Goal: Complete application form: Complete application form

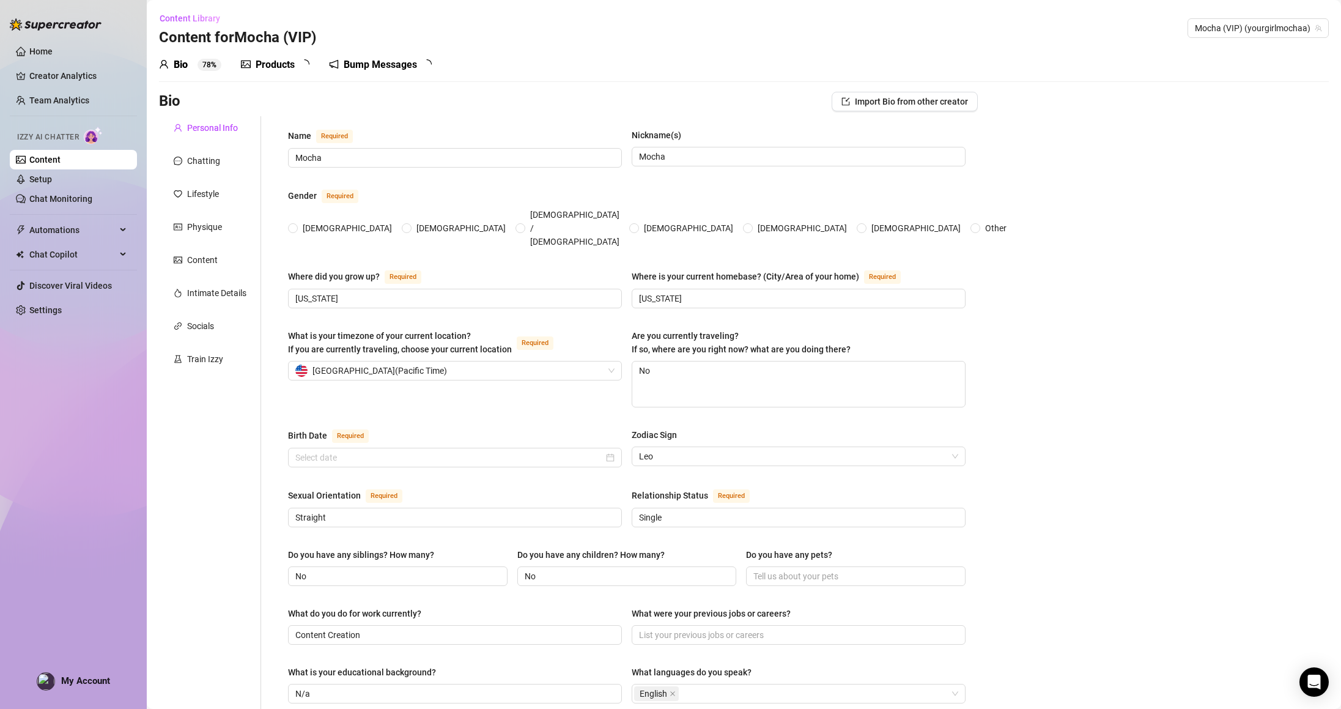
radio input "true"
type input "[DATE]"
click at [211, 292] on div "Intimate Details" at bounding box center [216, 292] width 59 height 13
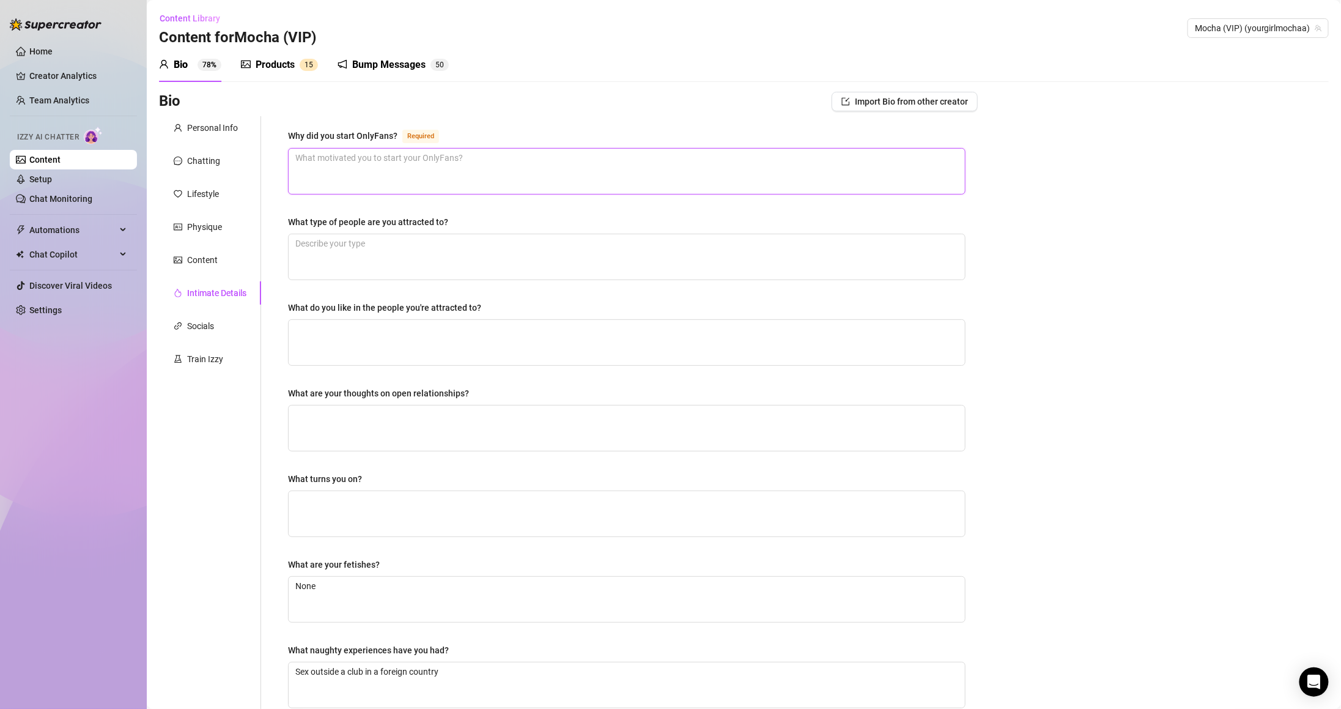
click at [383, 180] on textarea "Why did you start OnlyFans? Required" at bounding box center [627, 171] width 676 height 45
drag, startPoint x: 372, startPoint y: 135, endPoint x: 404, endPoint y: 137, distance: 32.5
click at [404, 137] on div "Why did you start OnlyFans? Required What type of people are you attracted to? …" at bounding box center [627, 423] width 702 height 615
copy div "Why did you start OnlyFans?"
drag, startPoint x: 280, startPoint y: 224, endPoint x: 529, endPoint y: 207, distance: 249.4
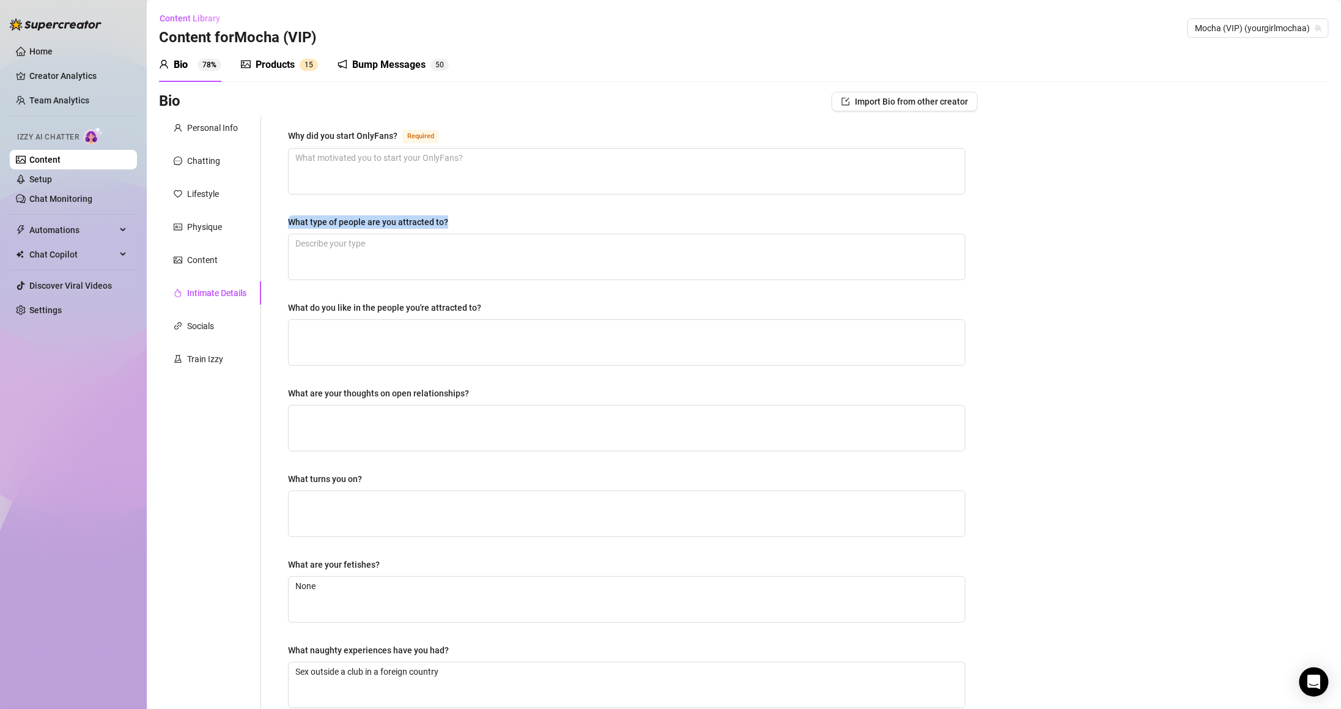
click at [528, 207] on div "Why did you start OnlyFans? Required What type of people are you attracted to? …" at bounding box center [627, 423] width 702 height 615
copy div "What type of people are you attracted to?"
copy div "What do you like in the people you're attracted to?"
drag, startPoint x: 287, startPoint y: 301, endPoint x: 540, endPoint y: 292, distance: 253.9
click at [540, 291] on div "Why did you start OnlyFans? Required What type of people are you attracted to? …" at bounding box center [627, 423] width 702 height 615
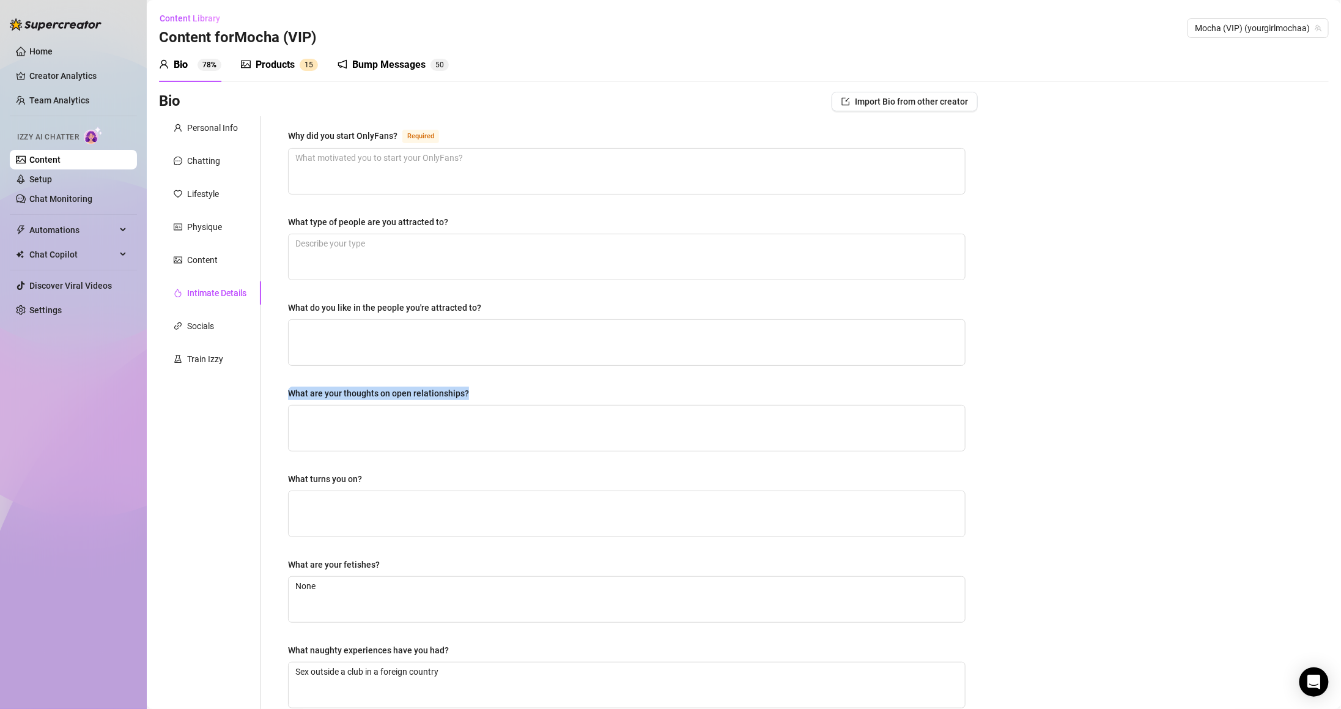
drag, startPoint x: 281, startPoint y: 395, endPoint x: 518, endPoint y: 393, distance: 237.2
click at [518, 393] on div "Why did you start OnlyFans? Required What type of people are you attracted to? …" at bounding box center [627, 423] width 702 height 615
copy div "What are your thoughts on open relationships?"
drag, startPoint x: 333, startPoint y: 476, endPoint x: 420, endPoint y: 470, distance: 87.6
click at [420, 470] on div "Why did you start OnlyFans? Required What type of people are you attracted to? …" at bounding box center [627, 423] width 702 height 615
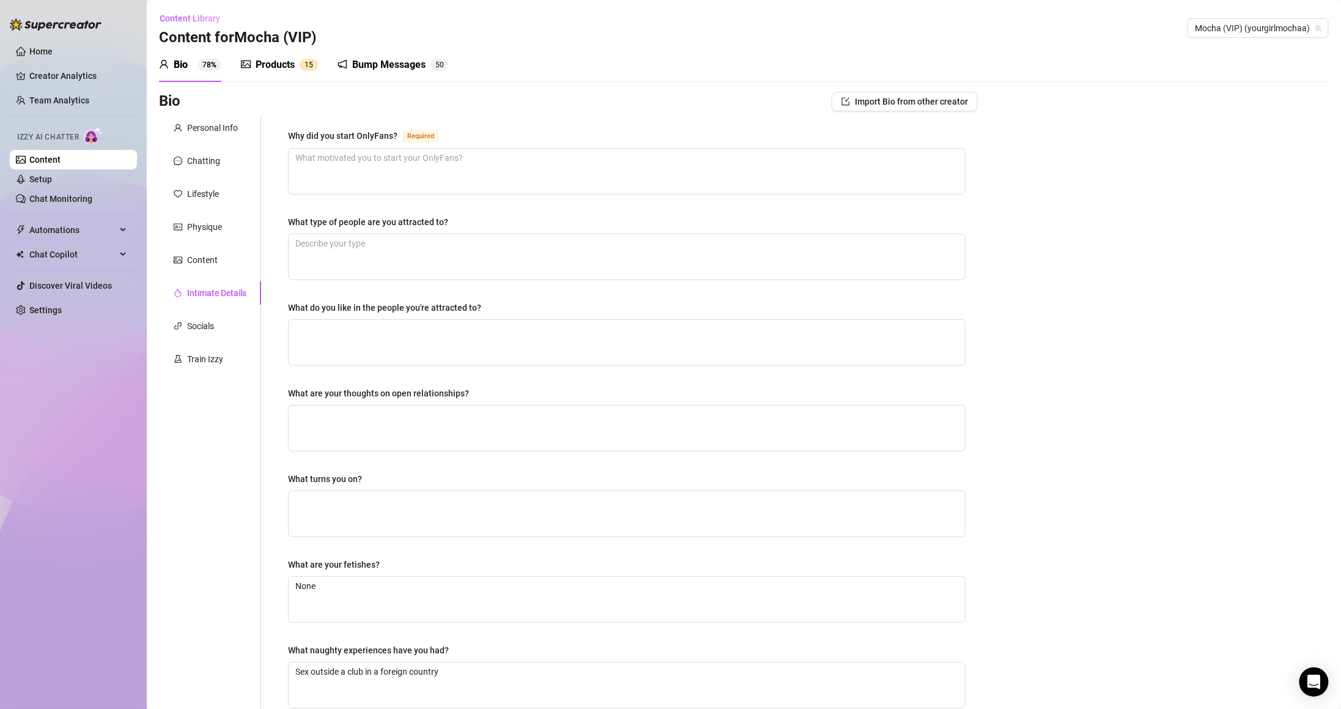
click at [470, 545] on div "Why did you start OnlyFans? Required What type of people are you attracted to? …" at bounding box center [626, 423] width 677 height 591
click at [446, 251] on textarea "What type of people are you attracted to?" at bounding box center [627, 256] width 676 height 45
paste textarea "Someone nice, true to their word, and who makes me feel comfortable just being …"
type textarea "Someone nice, true to their word, and who makes me feel comfortable just being …"
click at [485, 314] on label "What do you like in the people you're attracted to?" at bounding box center [389, 307] width 202 height 13
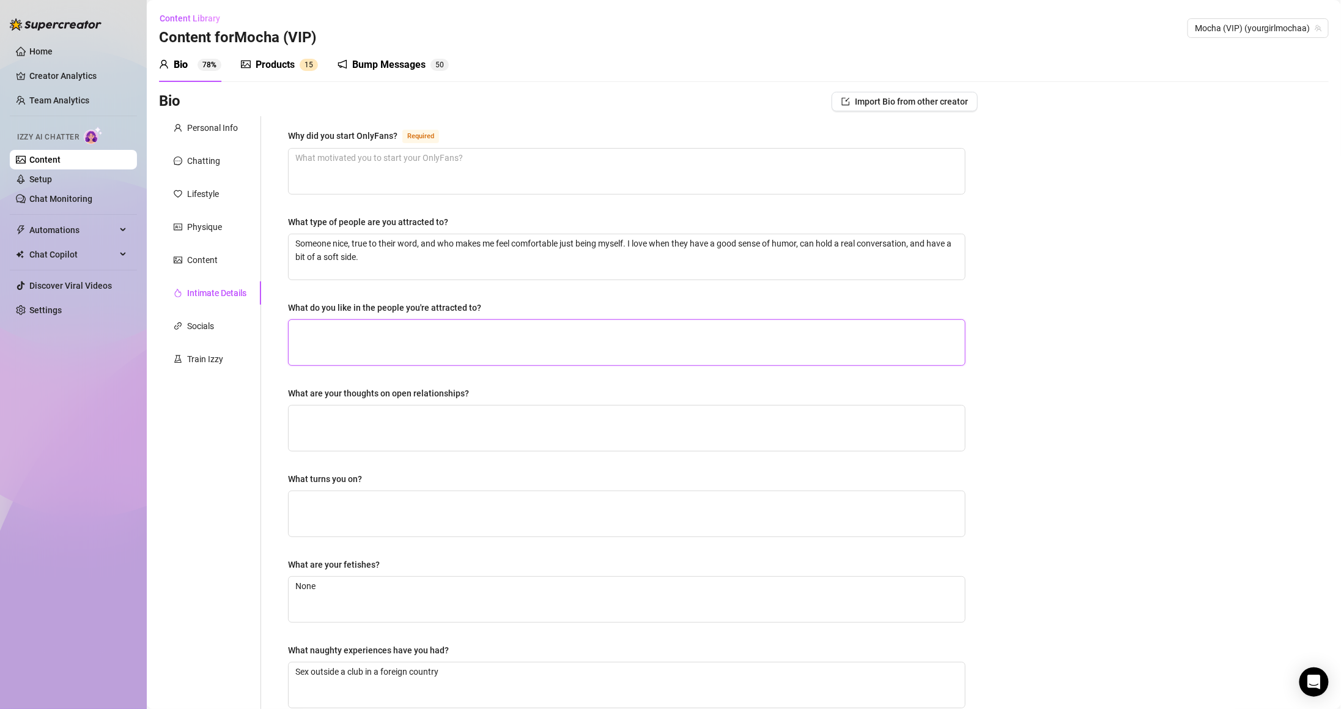
click at [485, 320] on textarea "What do you like in the people you're attracted to?" at bounding box center [627, 342] width 676 height 45
click at [543, 273] on textarea "Someone nice, true to their word, and who makes me feel comfortable just being …" at bounding box center [627, 256] width 676 height 45
click at [646, 350] on textarea "What do you like in the people you're attracted to?" at bounding box center [627, 342] width 676 height 45
paste textarea "That they’re nice, genuine, and stick to their word. I like that they make me f…"
type textarea "That they’re nice, genuine, and stick to their word. I like that they make me f…"
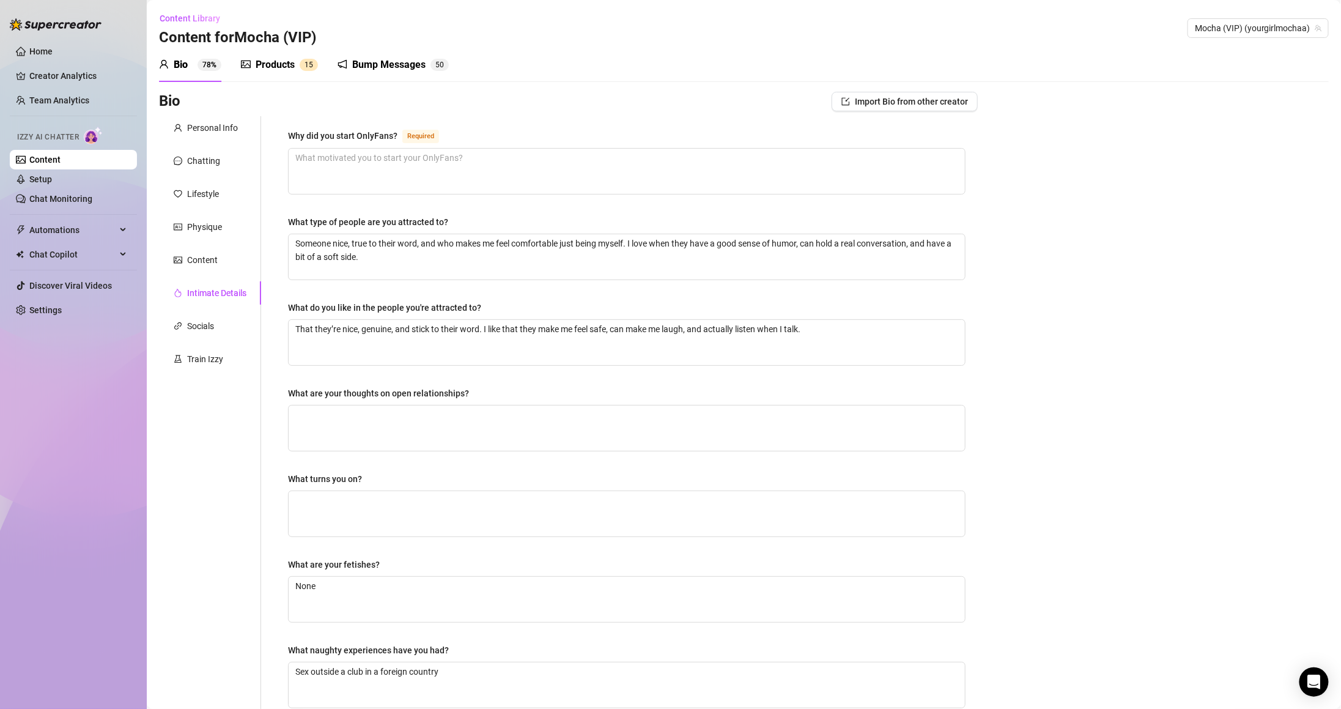
click at [649, 378] on div "Why did you start OnlyFans? Required What type of people are you attracted to? …" at bounding box center [626, 423] width 677 height 591
click at [849, 354] on textarea "That they’re nice, genuine, and stick to their word. I like that they make me f…" at bounding box center [627, 342] width 676 height 45
click at [809, 420] on textarea "What are your thoughts on open relationships?" at bounding box center [627, 427] width 676 height 45
click at [594, 522] on textarea "What turns you on?" at bounding box center [627, 513] width 676 height 45
click at [577, 426] on textarea "What are your thoughts on open relationships?" at bounding box center [627, 427] width 676 height 45
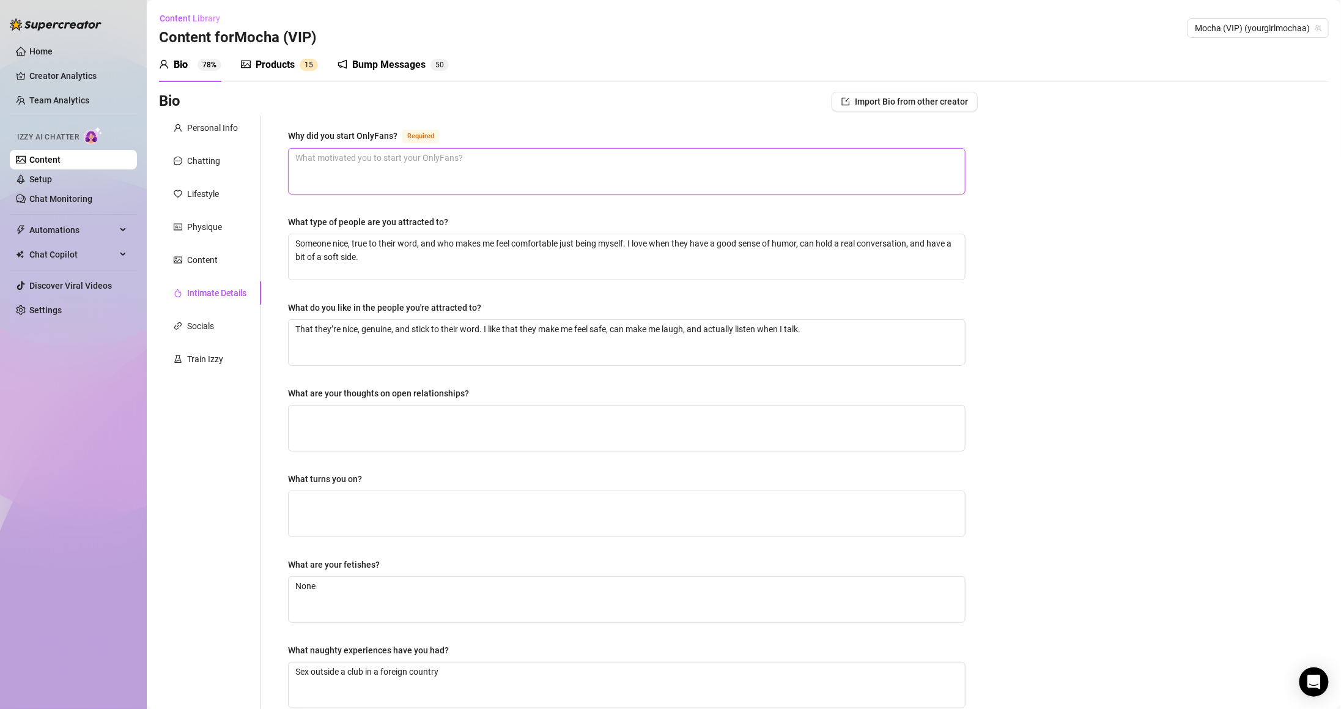
click at [498, 185] on textarea "Why did you start OnlyFans? Required" at bounding box center [627, 171] width 676 height 45
paste textarea "I started for fun and a little excitement, then I just enjoyed interacting with…"
type textarea "I started for fun and a little excitement, then I just enjoyed interacting with…"
click at [472, 420] on textarea "What are your thoughts on open relationships?" at bounding box center [627, 427] width 676 height 45
type textarea "I"
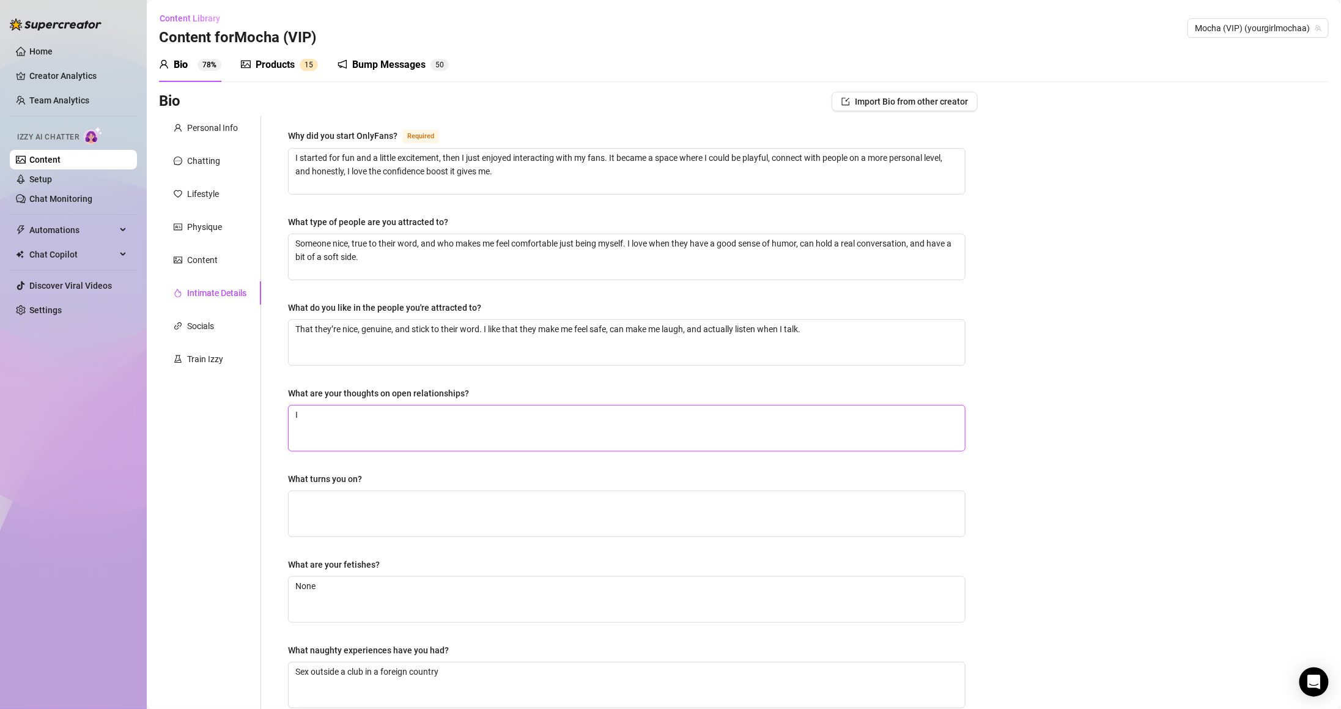
type textarea "I"
type textarea "I d"
type textarea "I do"
type textarea "I don"
type textarea "I don'"
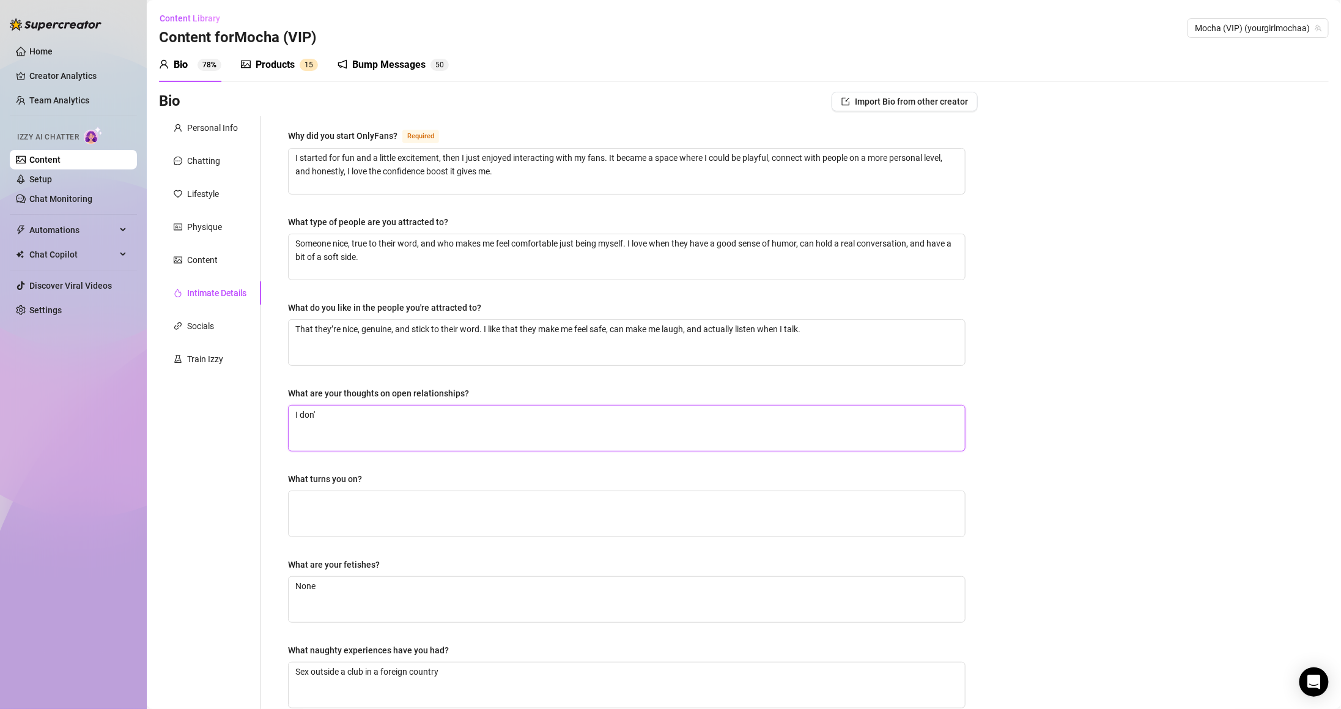
type textarea "I don't"
type textarea "I don't p"
type textarea "I don't pr"
type textarea "I don't pre"
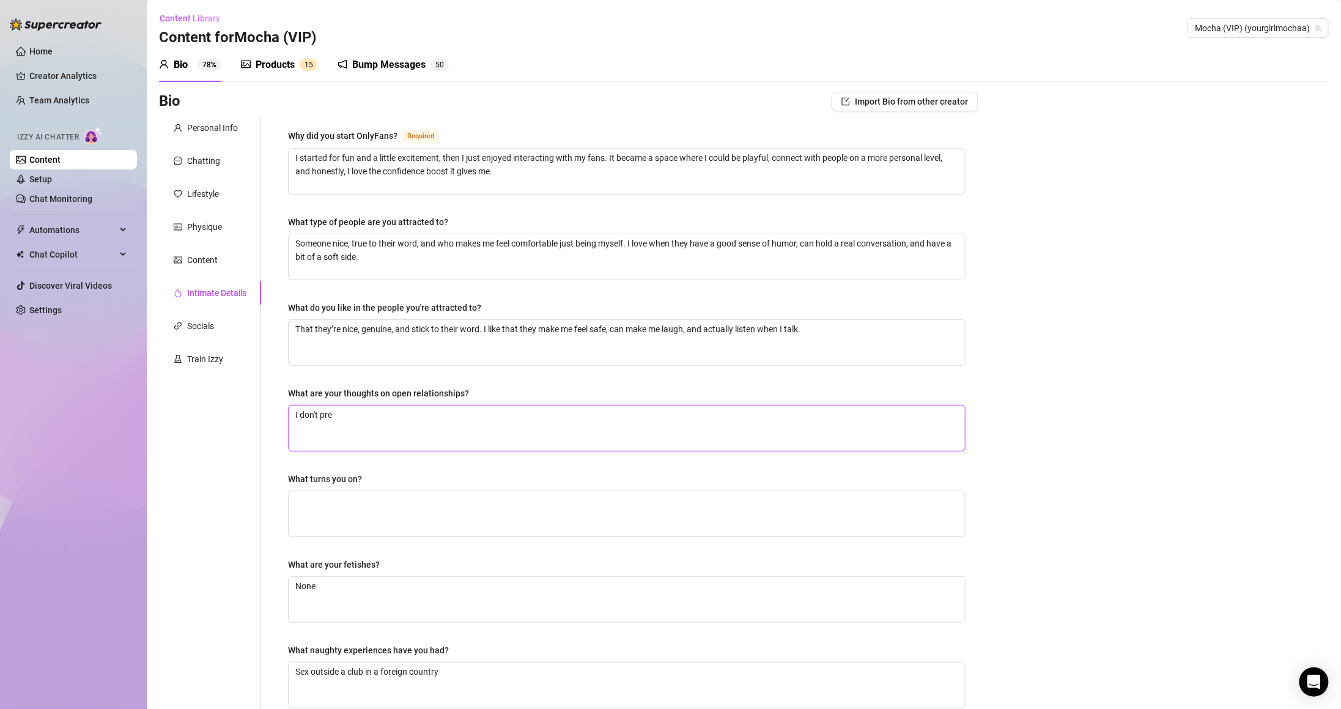
type textarea "I don't pref"
type textarea "I don't prefe"
type textarea "I don't prefer"
type textarea "I don't prefer o"
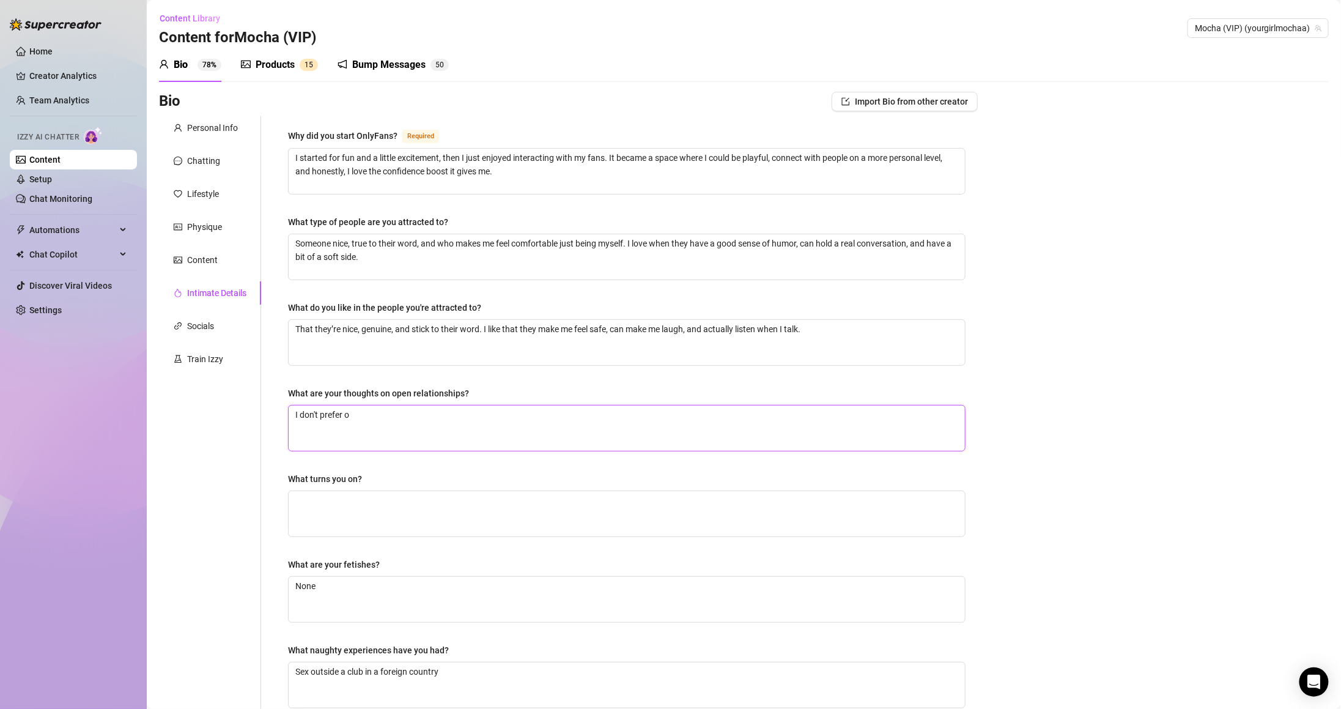
type textarea "I don't prefer op"
type textarea "I don't prefer ope"
type textarea "I don't prefer open"
type textarea "I don't prefer open r"
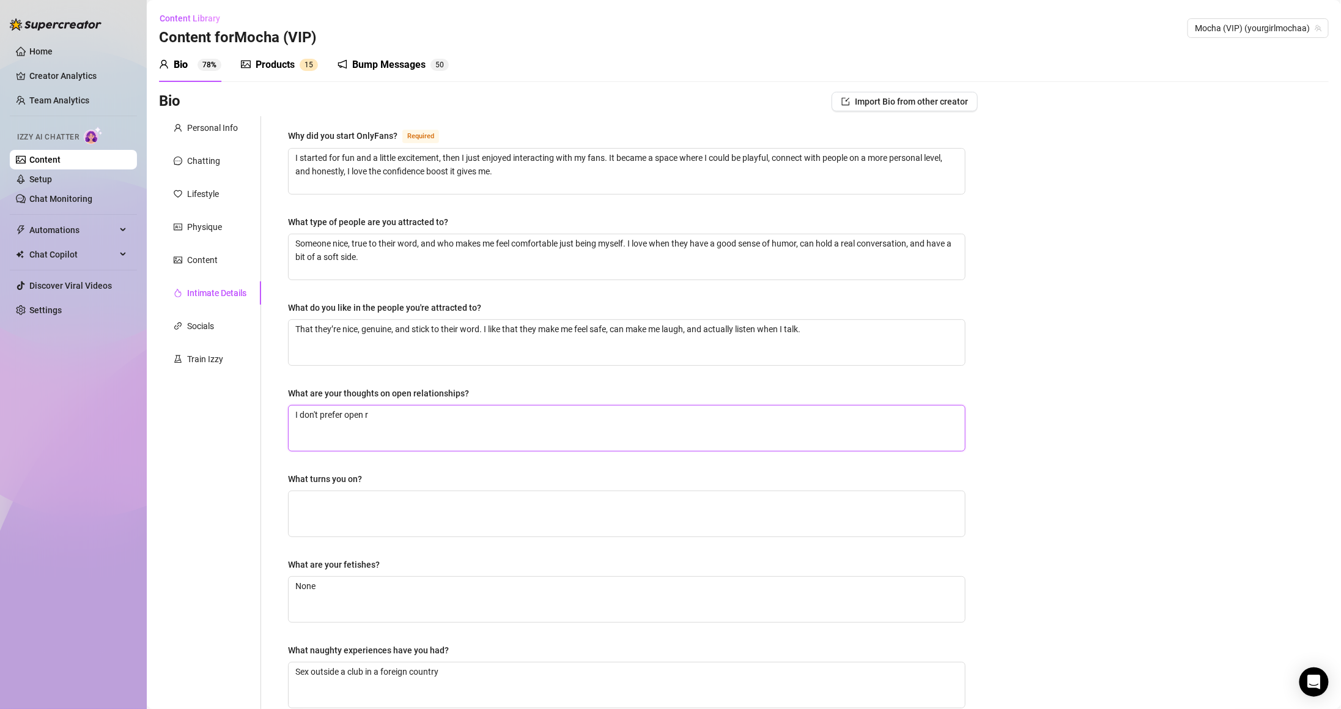
type textarea "I don't prefer open re"
type textarea "I don't prefer open rel"
type textarea "I don't prefer open [MEDICAL_DATA]"
type textarea "I don't prefer open relat"
type textarea "I don't prefer open relati"
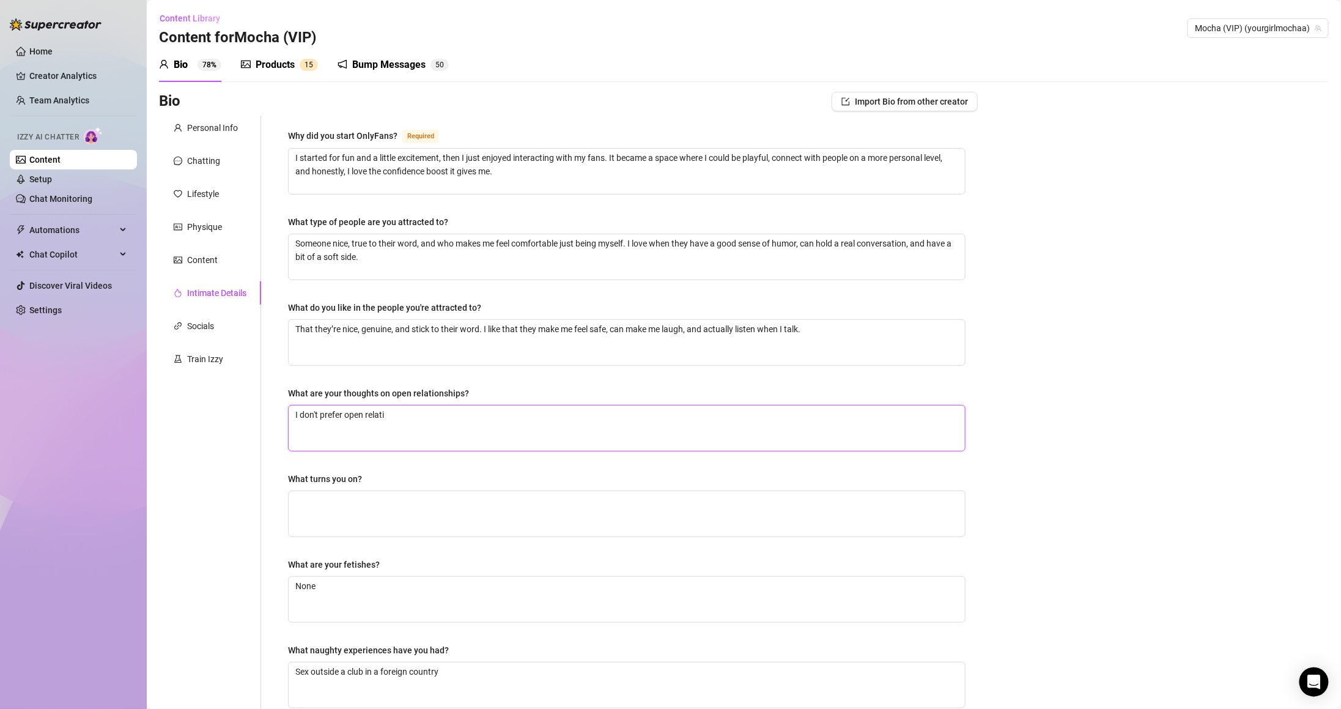
type textarea "I don't prefer open relatio"
type textarea "I don't prefer open relation"
type textarea "I don't prefer open relations"
type textarea "I don't prefer open relationsh"
type textarea "I don't prefer open relationshi"
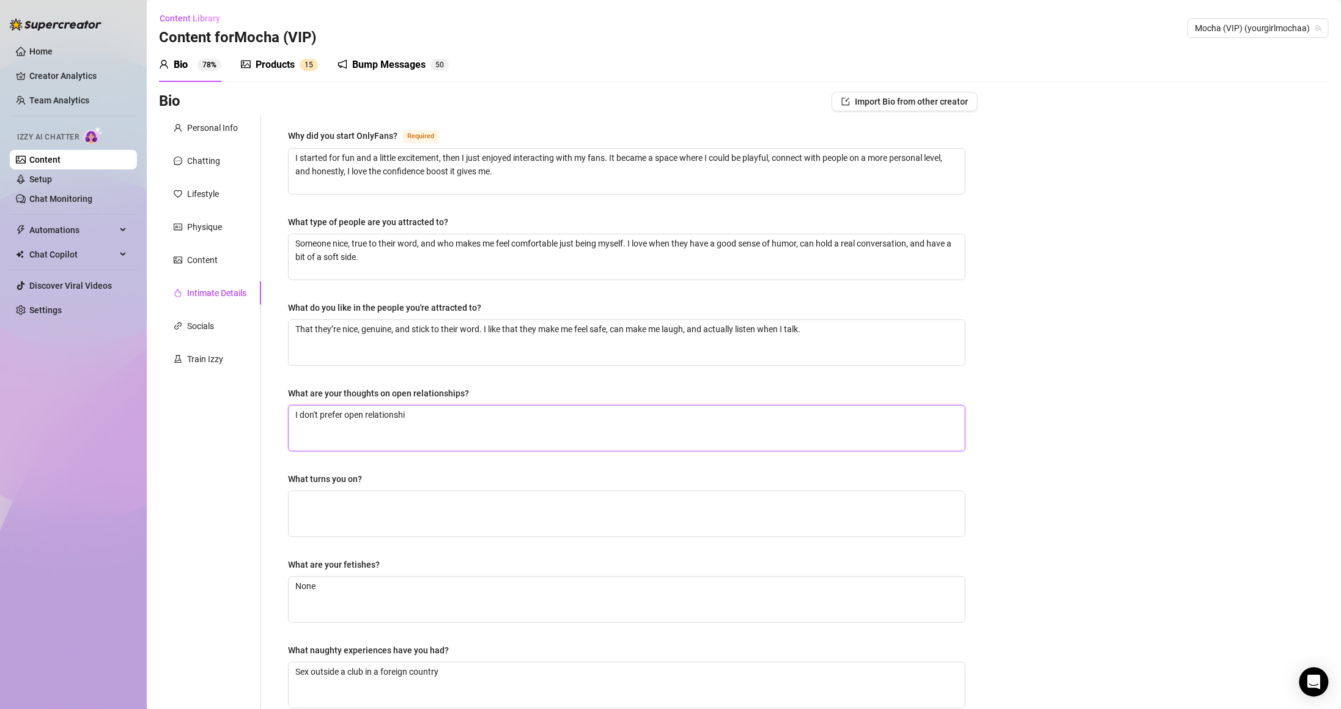
type textarea "I don't prefer open relationship"
type textarea "I don't prefer open relationshipo"
type textarea "I don't prefer open relationship"
type textarea "I don't prefer open relationship,"
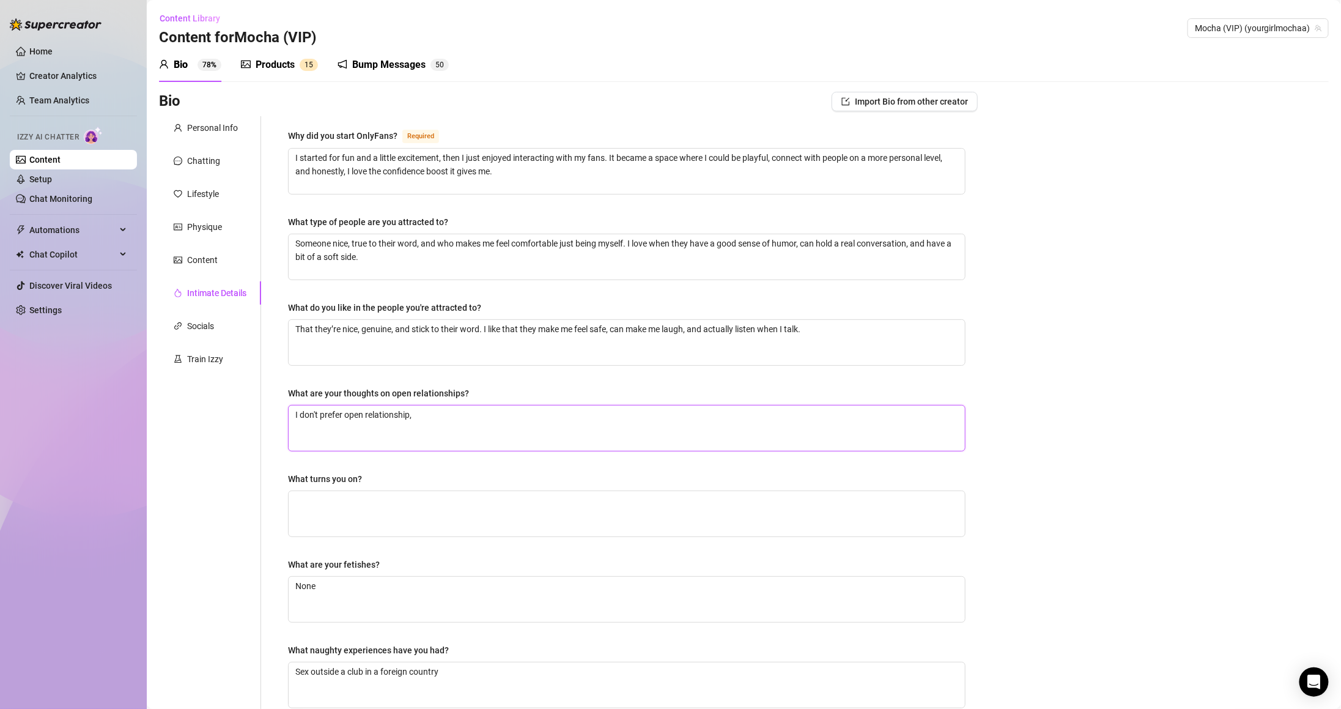
type textarea "I don't prefer open relationship, I"
type textarea "I don't prefer open relationship, I d"
type textarea "I don't prefer open relationship, I do"
type textarea "I don't prefer open relationship, I don"
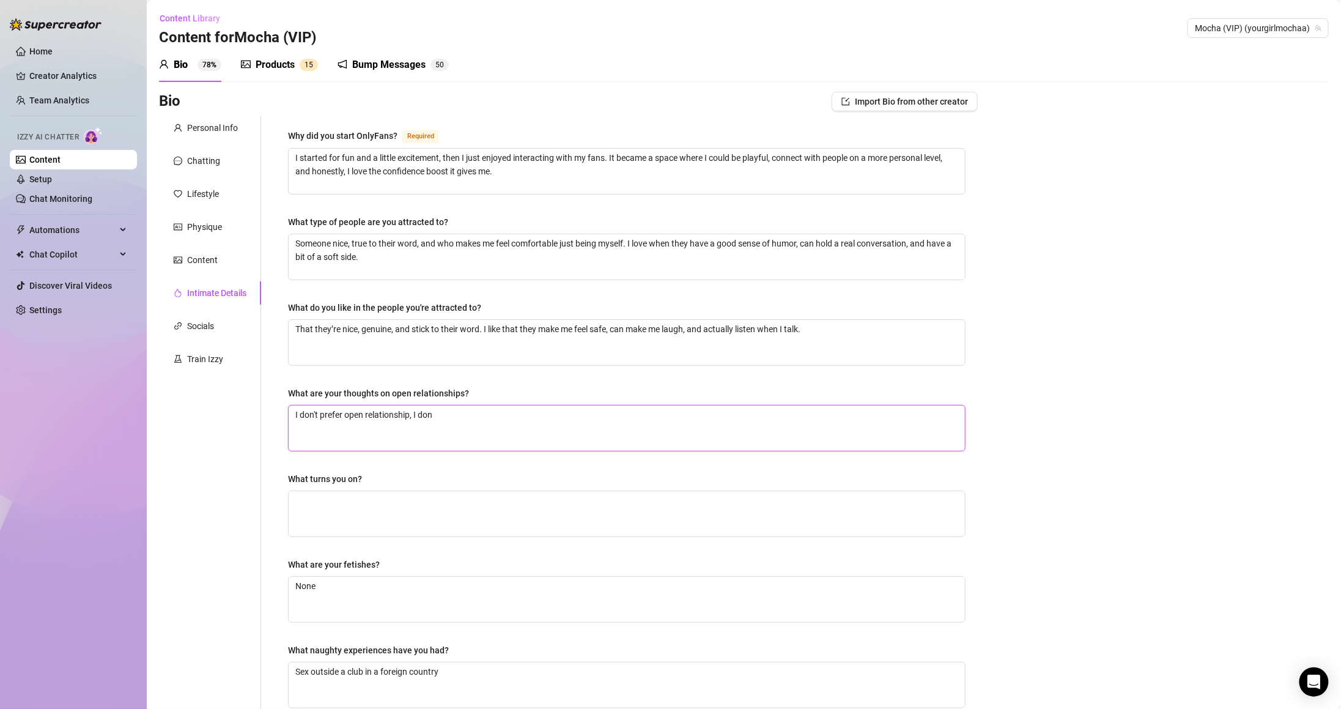
type textarea "I don't prefer open relationship, I don'"
type textarea "I don't prefer open relationship, I don't"
type textarea "I don't prefer open relationship, I don't t"
type textarea "I don't prefer open relationship, I don't th"
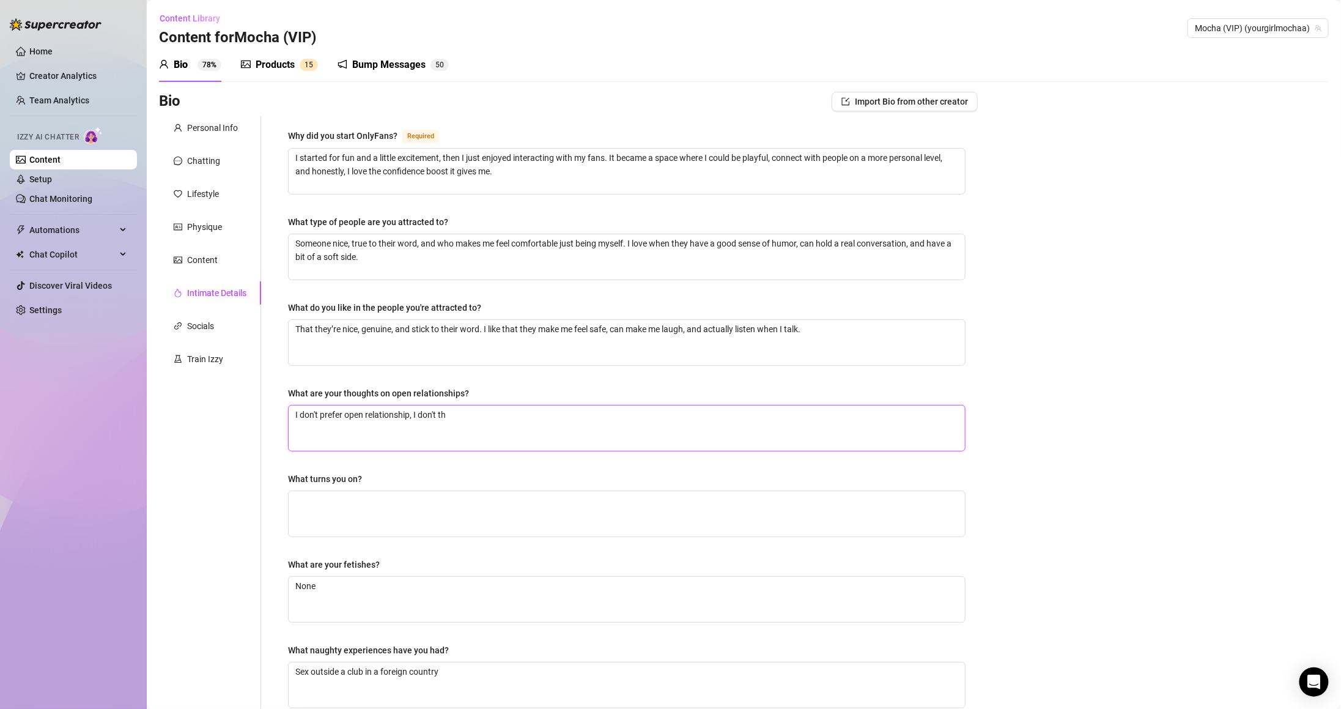
type textarea "I don't prefer open relationship, I don't thi"
type textarea "I don't prefer open relationship, I don't thin"
type textarea "I don't prefer open relationship, I don't think"
type textarea "I don't prefer open relationship, I don't think i"
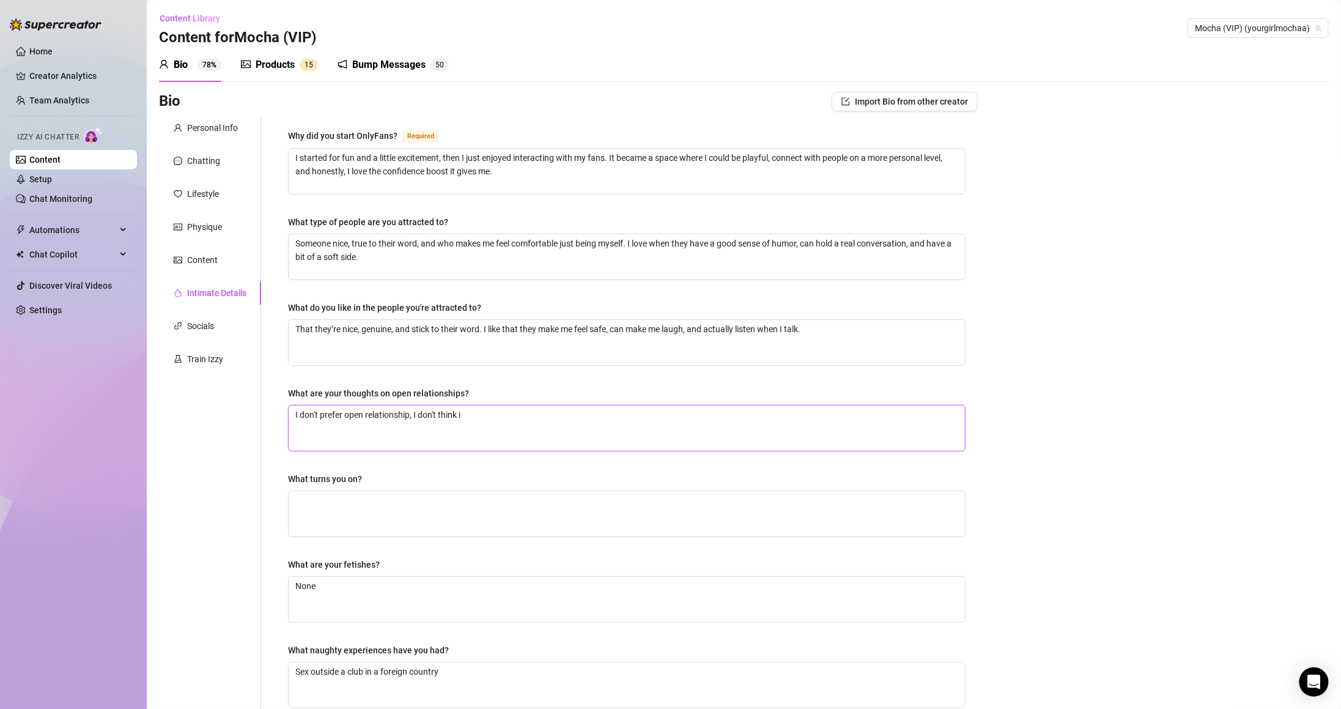
type textarea "I don't prefer open relationship, I don't think it"
type textarea "I don't prefer open relationship, I don't think it'"
type textarea "I don't prefer open relationship, I don't think it's"
type textarea "I don't prefer open relationship, I don't think it's r"
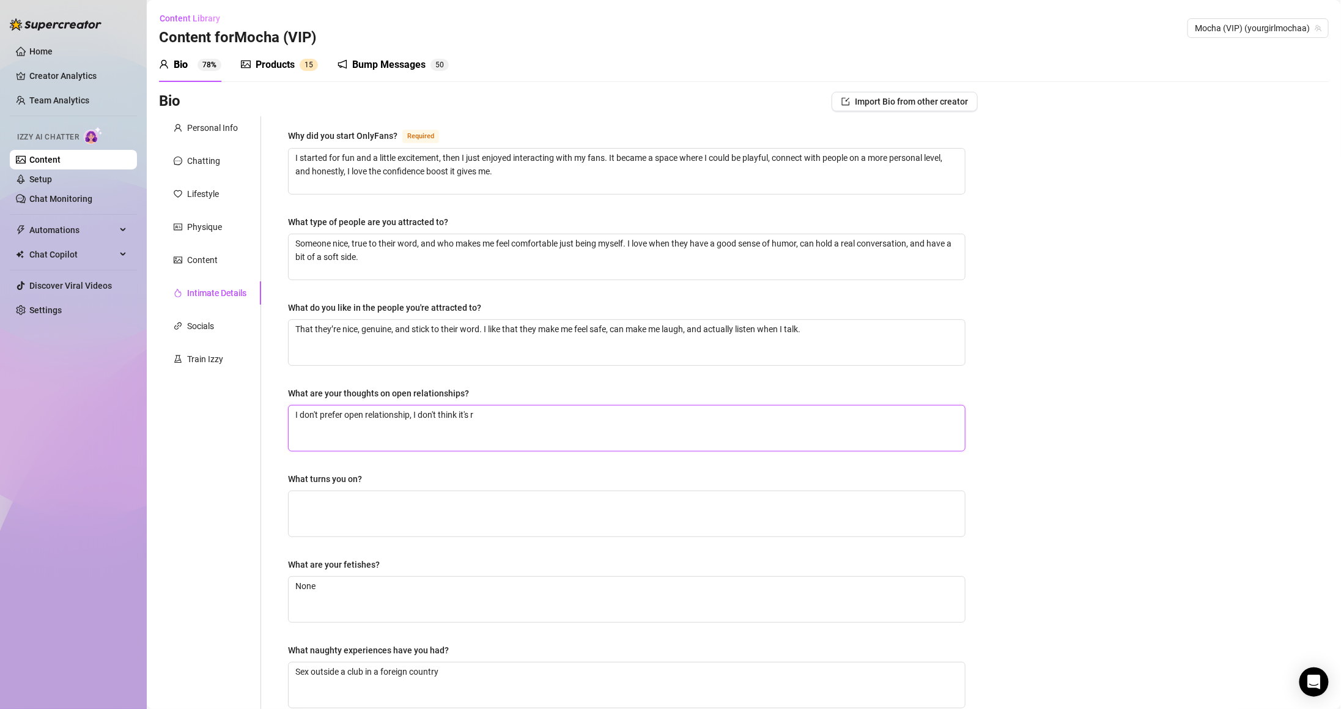
type textarea "I don't prefer open relationship, I don't think it's ri"
type textarea "I don't prefer open relationship, I don't think it's rig"
type textarea "I don't prefer open relationship, I don't think it's rigj"
type textarea "I don't prefer open relationship, I don't think it's rigjh"
type textarea "I don't prefer open relationship, I don't think it's rigjht"
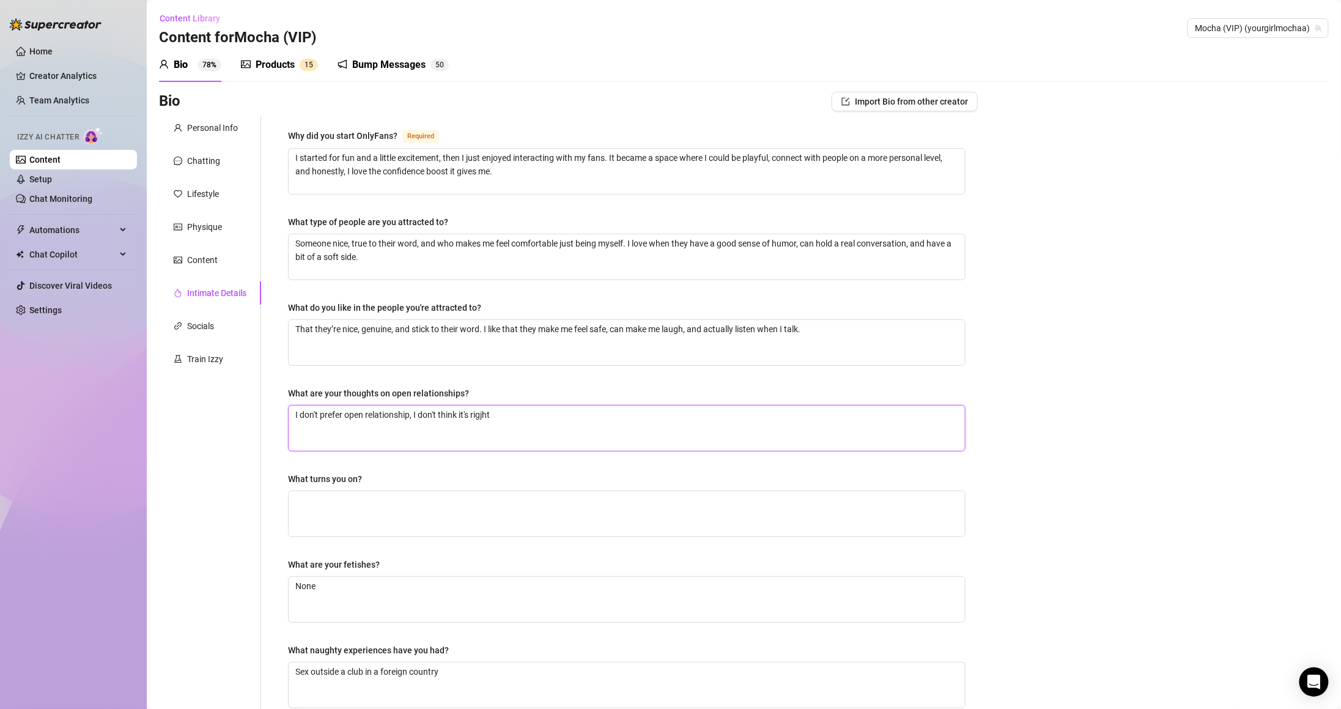
type textarea "I don't prefer open relationship, I don't think it's rigjh"
type textarea "I don't prefer open relationship, I don't think it's rigj"
type textarea "I don't prefer open relationship, I don't think it's rig"
type textarea "I don't prefer open relationship, I don't think it's righ"
type textarea "I don't prefer open relationship, I don't think it's righh"
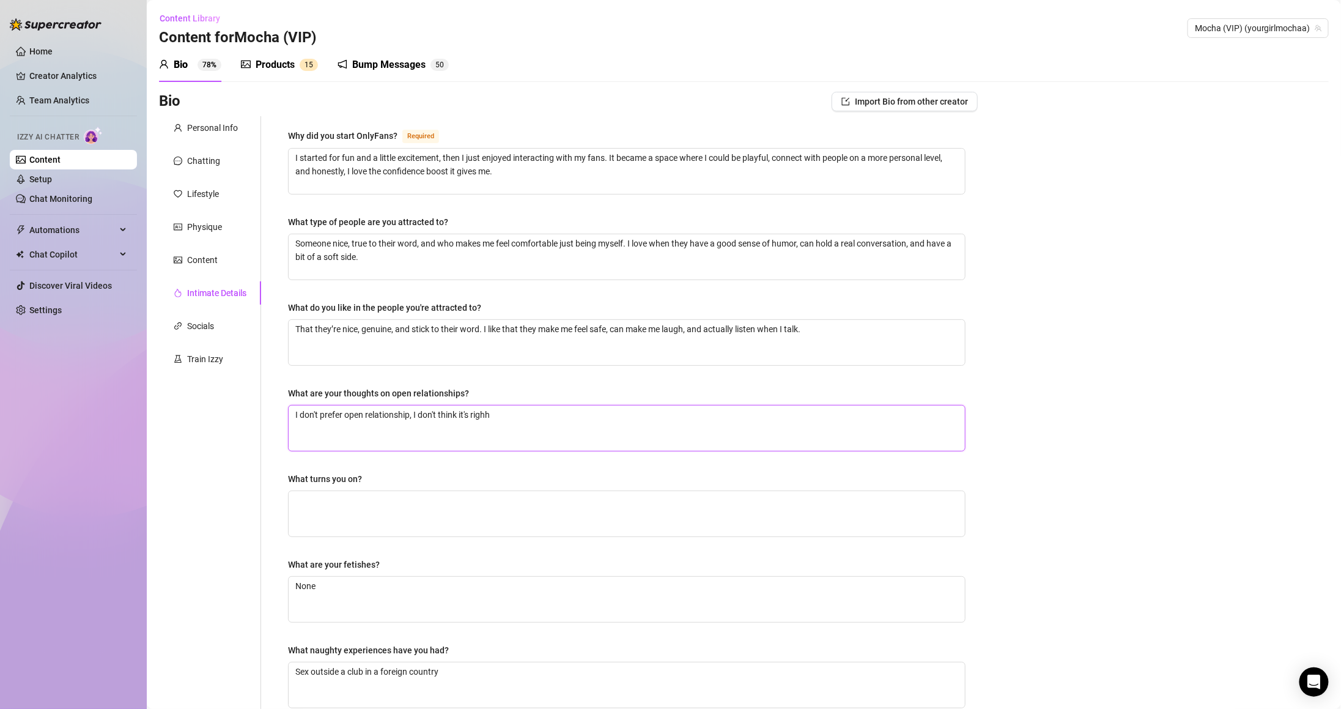
type textarea "I don't prefer open relationship, I don't think it's righ"
type textarea "I don't prefer open relationship, I don't think it's right"
drag, startPoint x: 466, startPoint y: 508, endPoint x: 457, endPoint y: 512, distance: 9.6
click at [466, 507] on textarea "What turns you on?" at bounding box center [627, 513] width 676 height 45
type textarea "T"
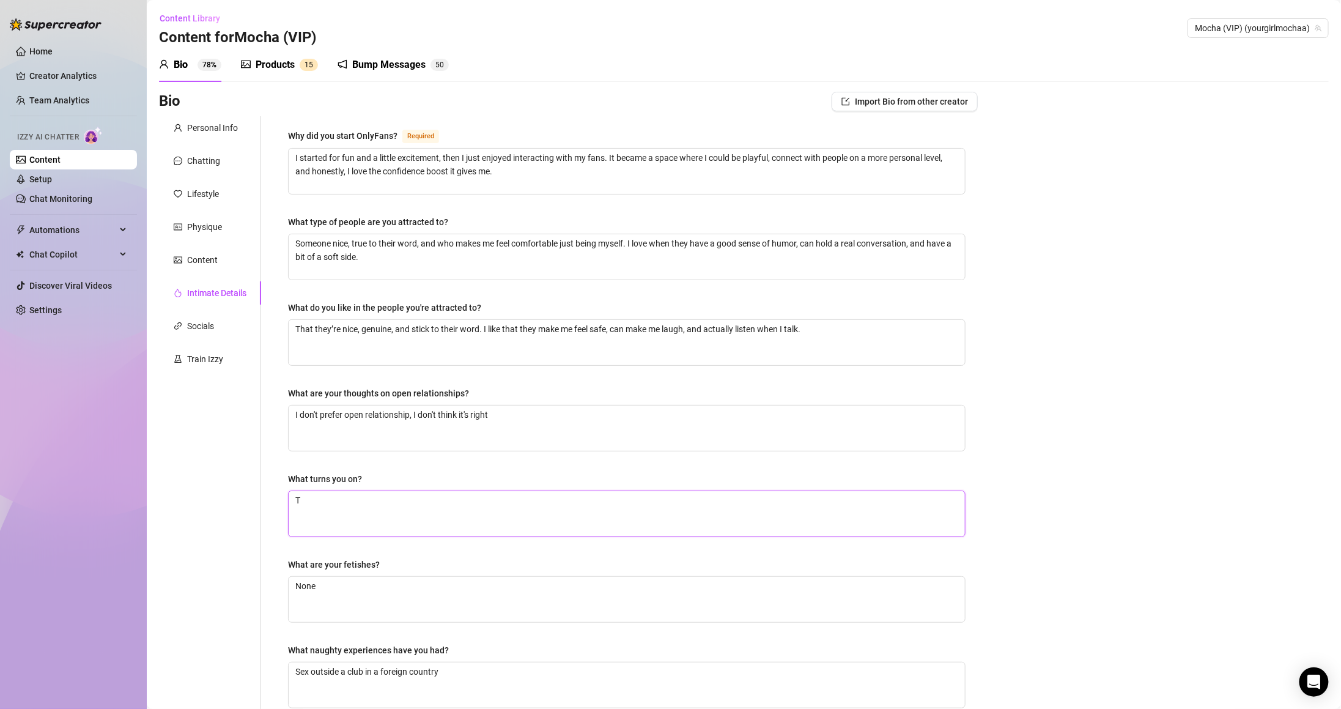
type textarea "To"
type textarea "Tou"
type textarea "Touc"
type textarea "Touch"
type textarea "Touchi"
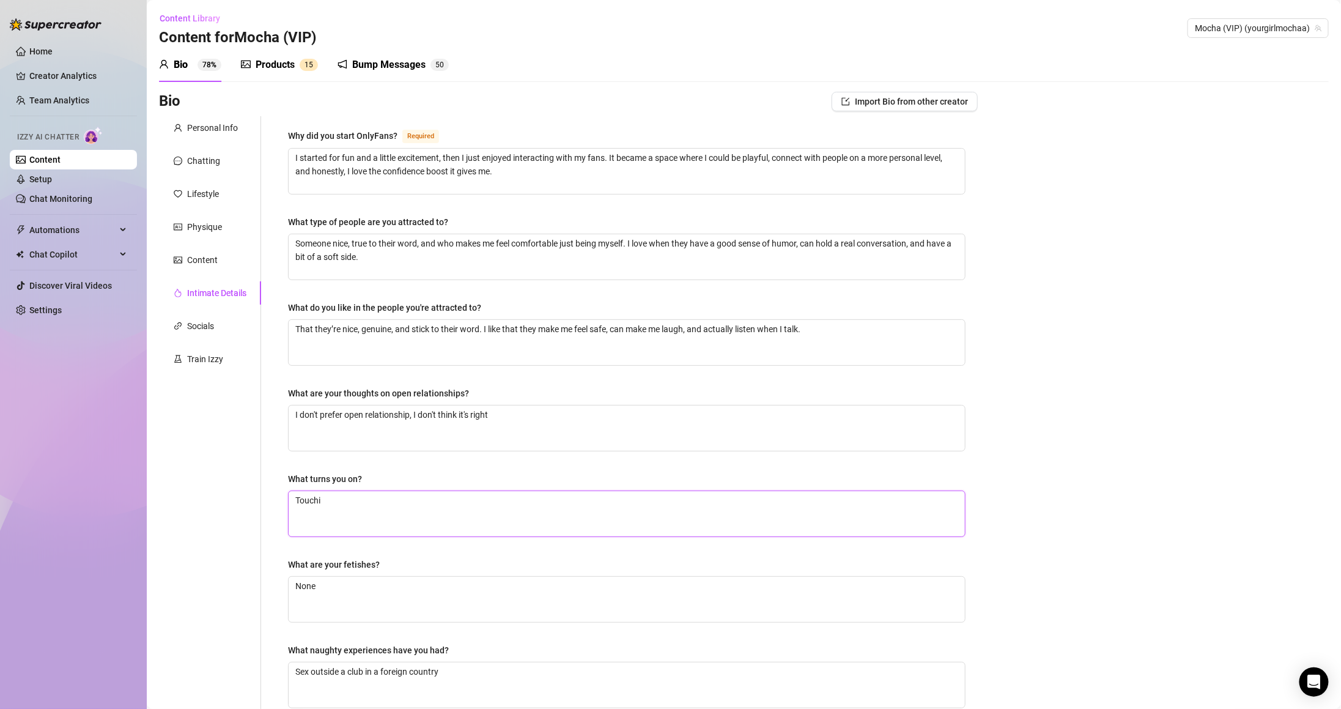
type textarea "Touchin"
type textarea "Touching"
type textarea "Touching a"
type textarea "Touching an"
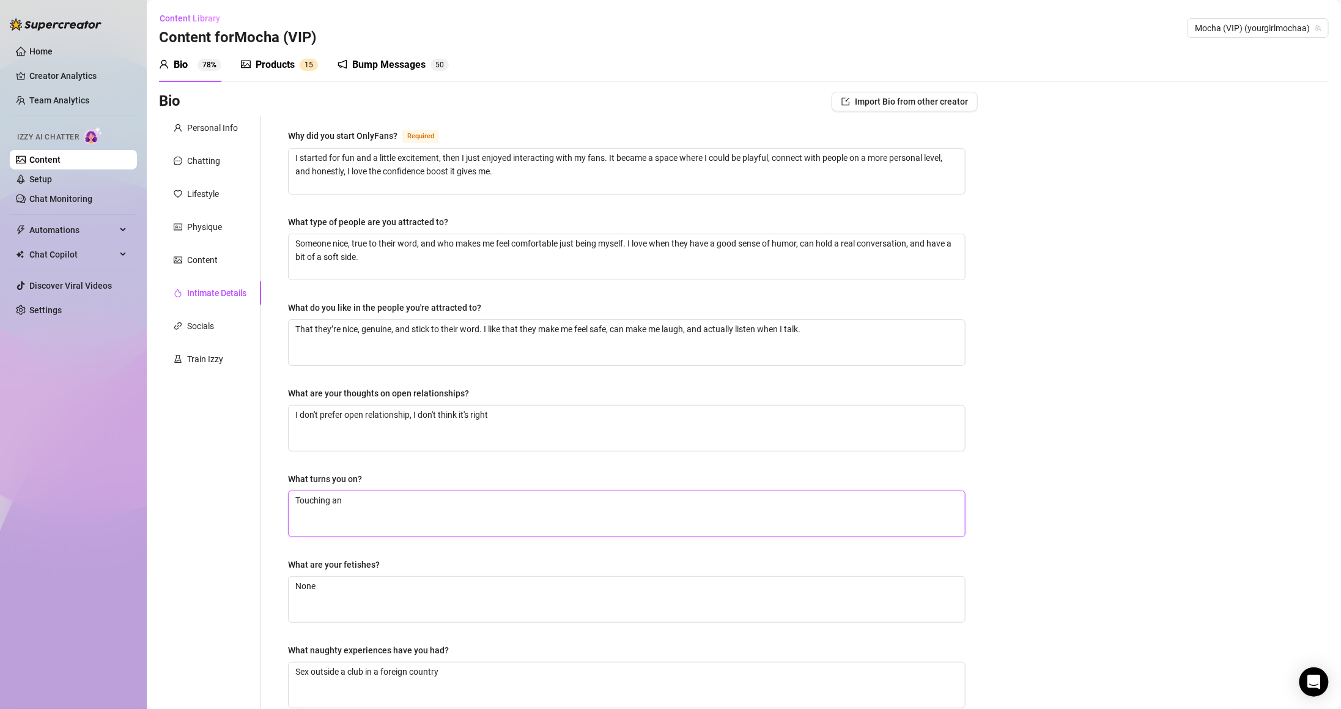
type textarea "Touching and"
type textarea "Touching and F"
type textarea "Touching and Fo"
type textarea "Touching and For"
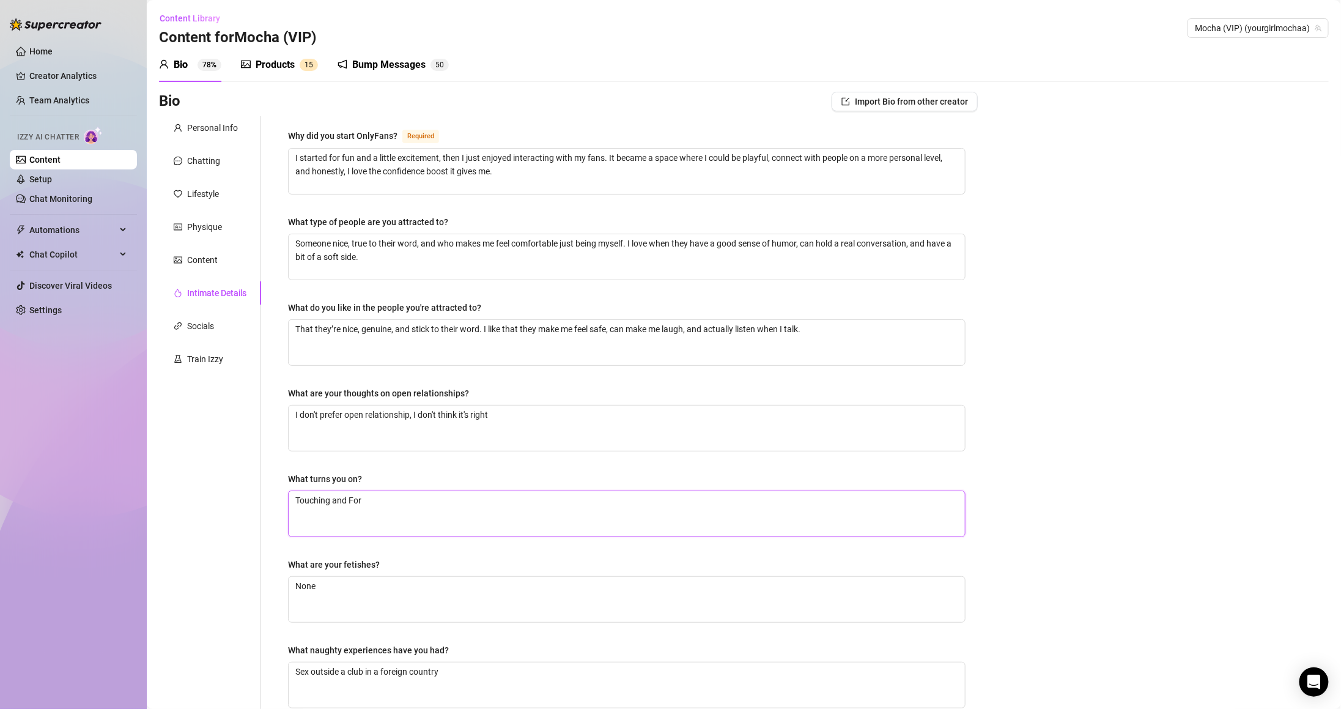
type textarea "Touching and Fore"
type textarea "Touching and Forep"
type textarea "Touching and Forepl"
type textarea "Touching and Forepla"
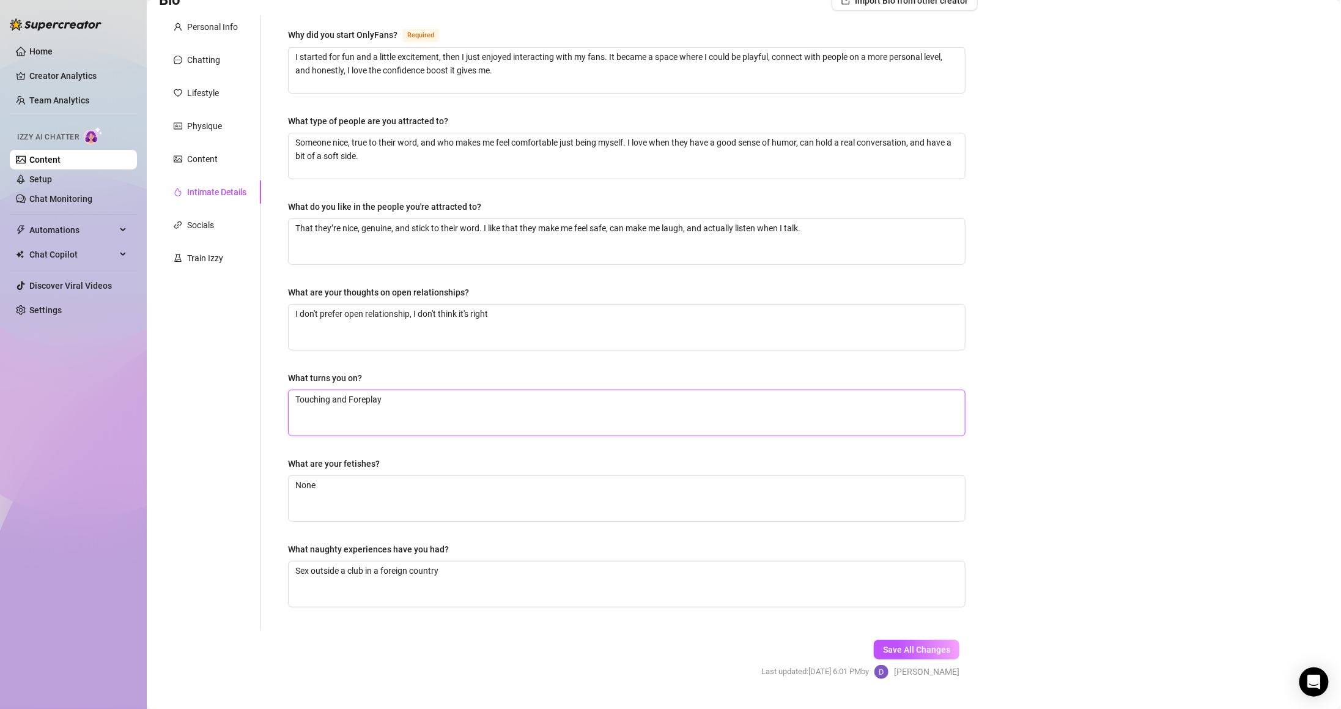
scroll to position [130, 0]
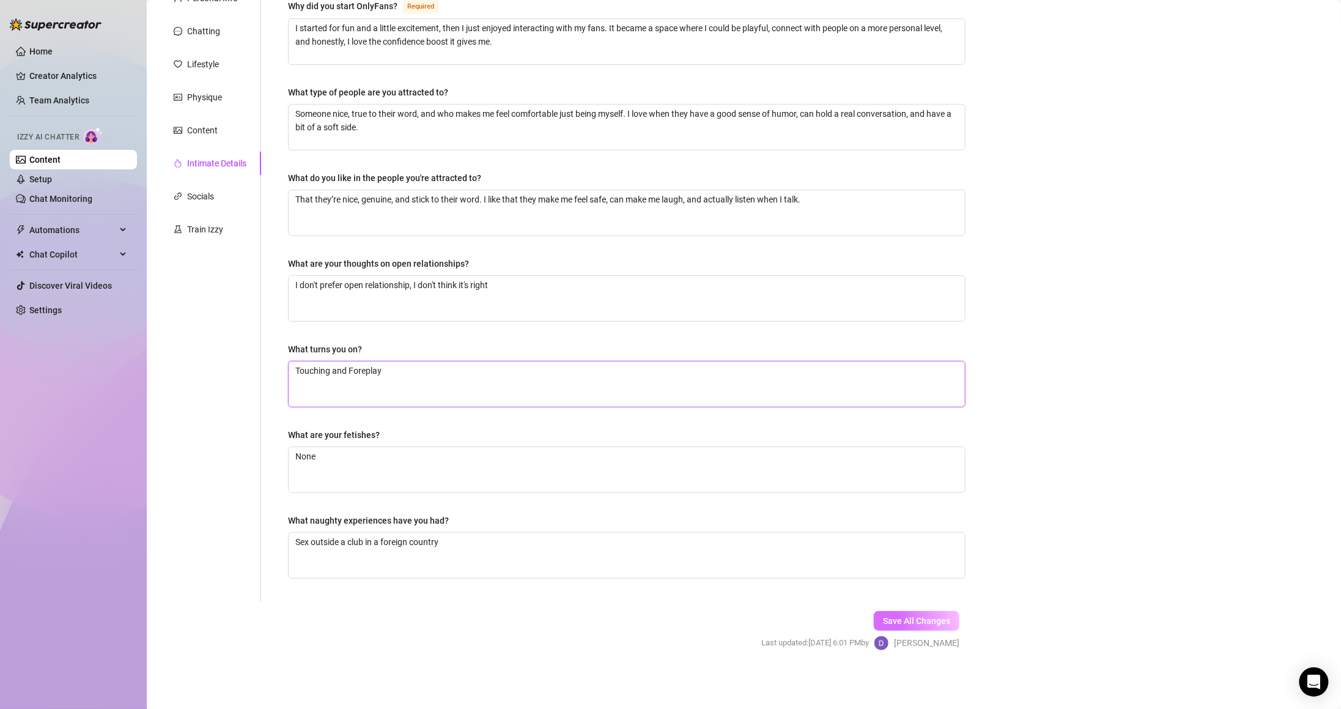
type textarea "Touching and Foreplay"
click at [913, 621] on span "Save All Changes" at bounding box center [916, 621] width 67 height 10
click at [923, 622] on span "Save All Changes" at bounding box center [916, 621] width 67 height 10
click at [935, 621] on span "Save All Changes" at bounding box center [916, 621] width 67 height 10
click at [898, 611] on button "Save All Changes" at bounding box center [917, 621] width 86 height 20
